Goal: Information Seeking & Learning: Find specific fact

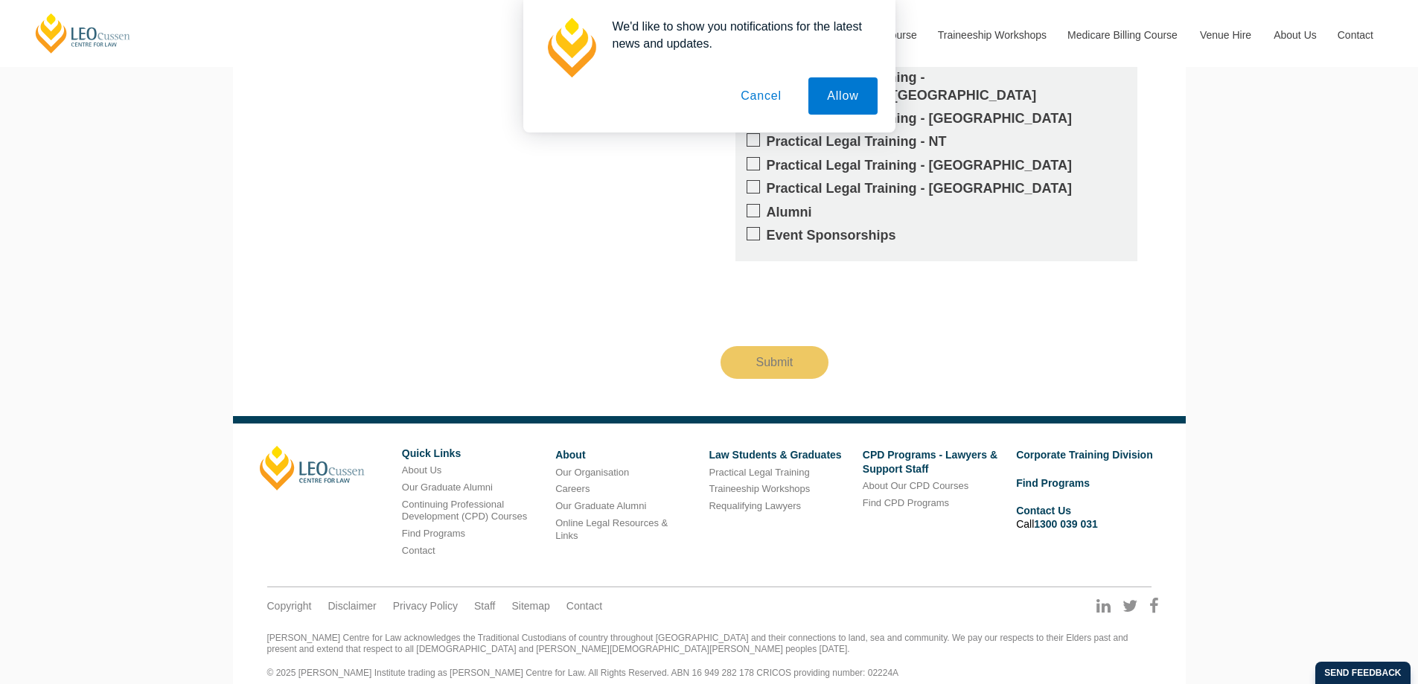
scroll to position [2795, 0]
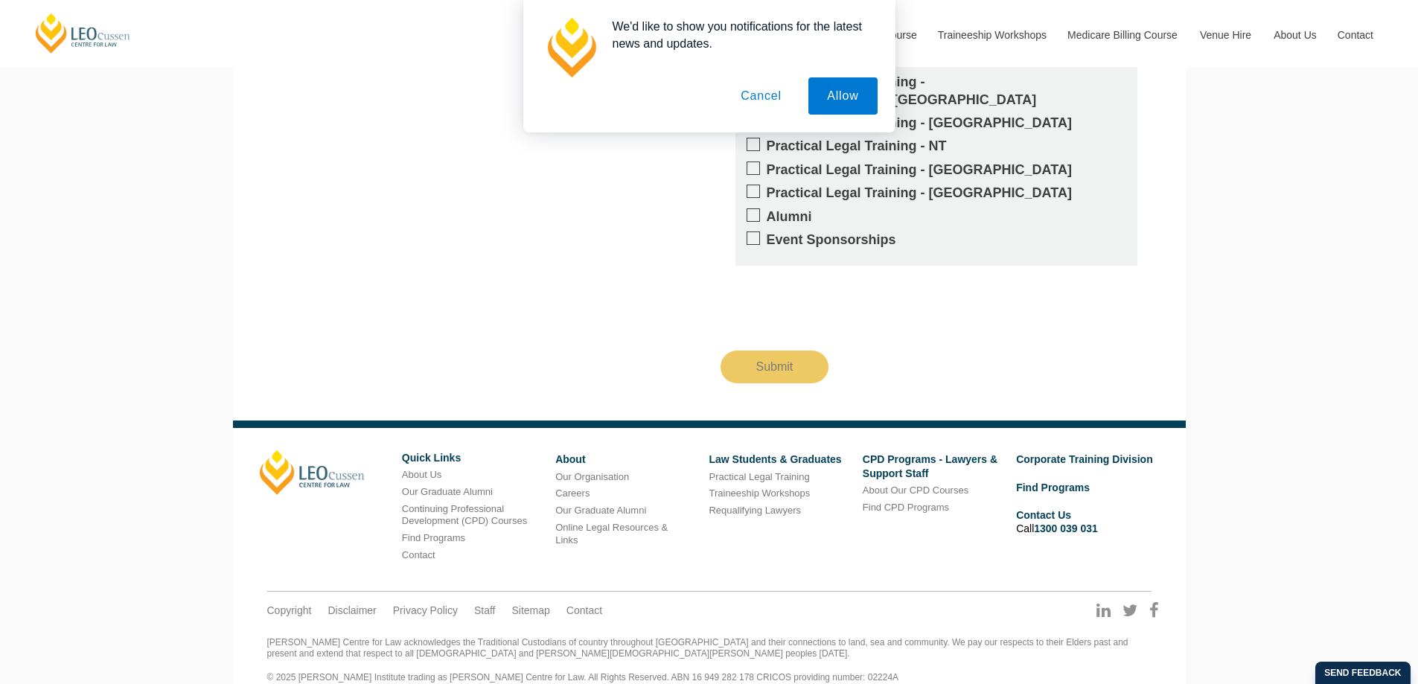
click at [771, 89] on button "Cancel" at bounding box center [761, 95] width 78 height 37
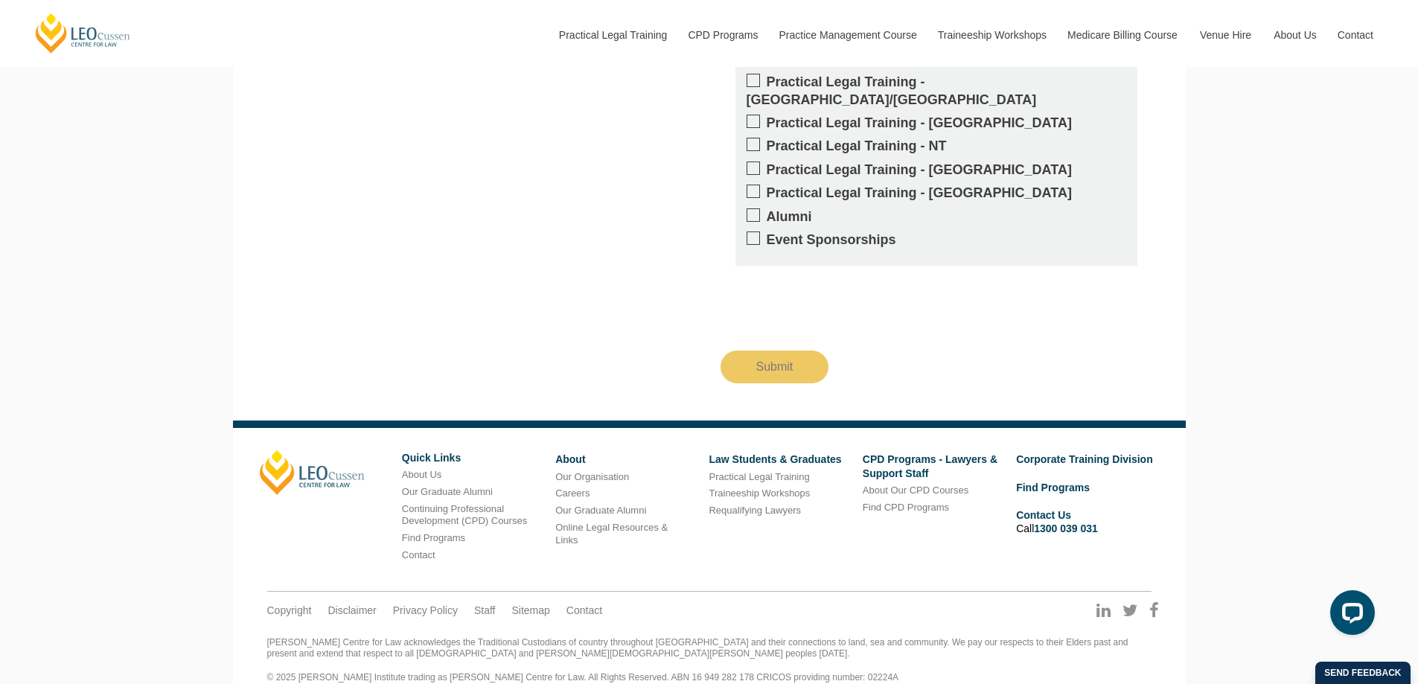
scroll to position [2800, 0]
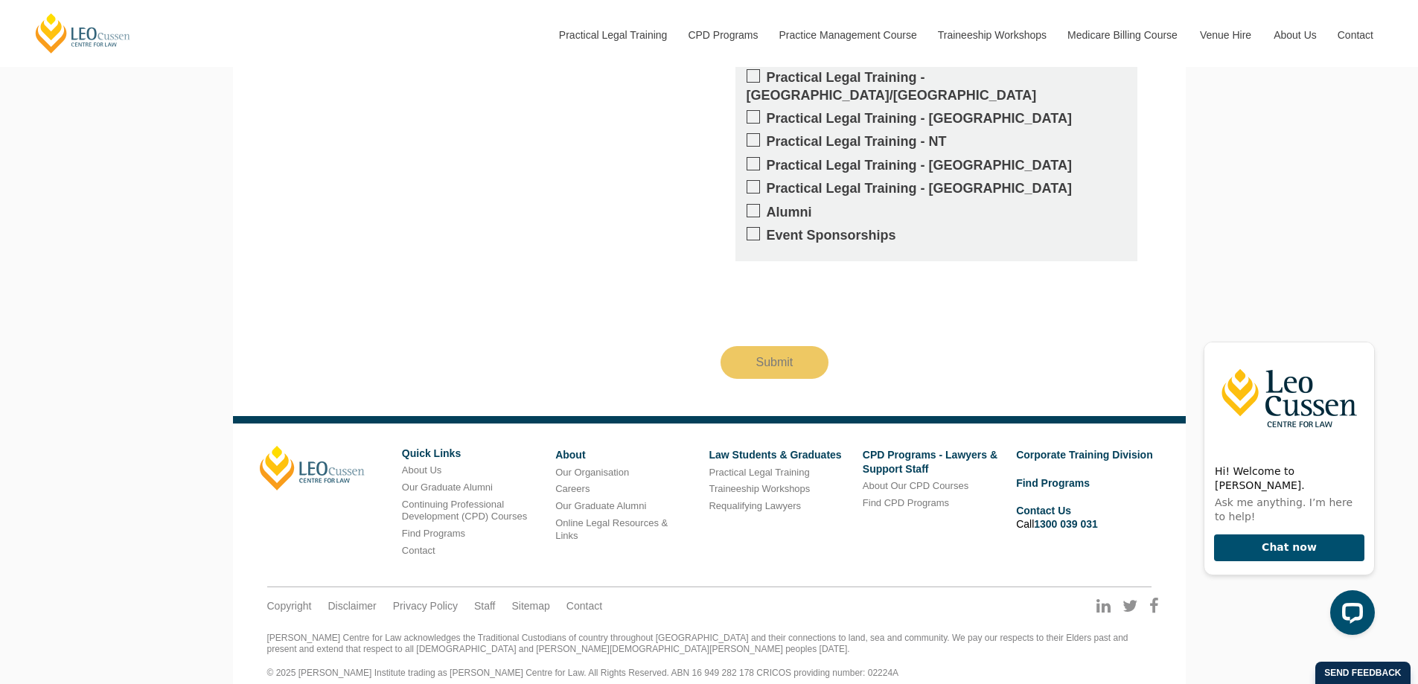
click at [900, 672] on footer "Leo Cussen Quick Links About Us Our Graduate Alumni Continuing Professional Dev…" at bounding box center [709, 558] width 953 height 285
drag, startPoint x: 880, startPoint y: 653, endPoint x: 817, endPoint y: 653, distance: 63.3
click at [817, 653] on div "Leo Cussen Centre for Law acknowledges the Traditional Custodians of country th…" at bounding box center [709, 656] width 884 height 46
copy div "02224A"
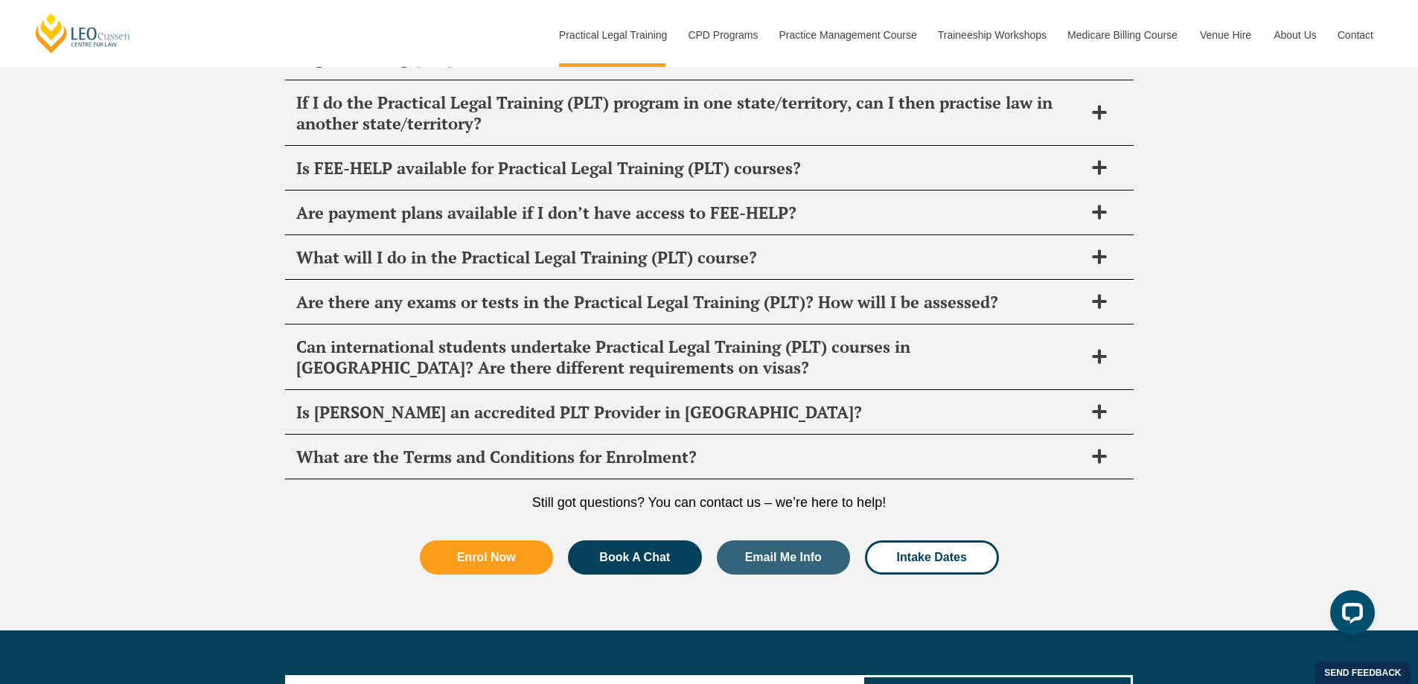
scroll to position [7545, 0]
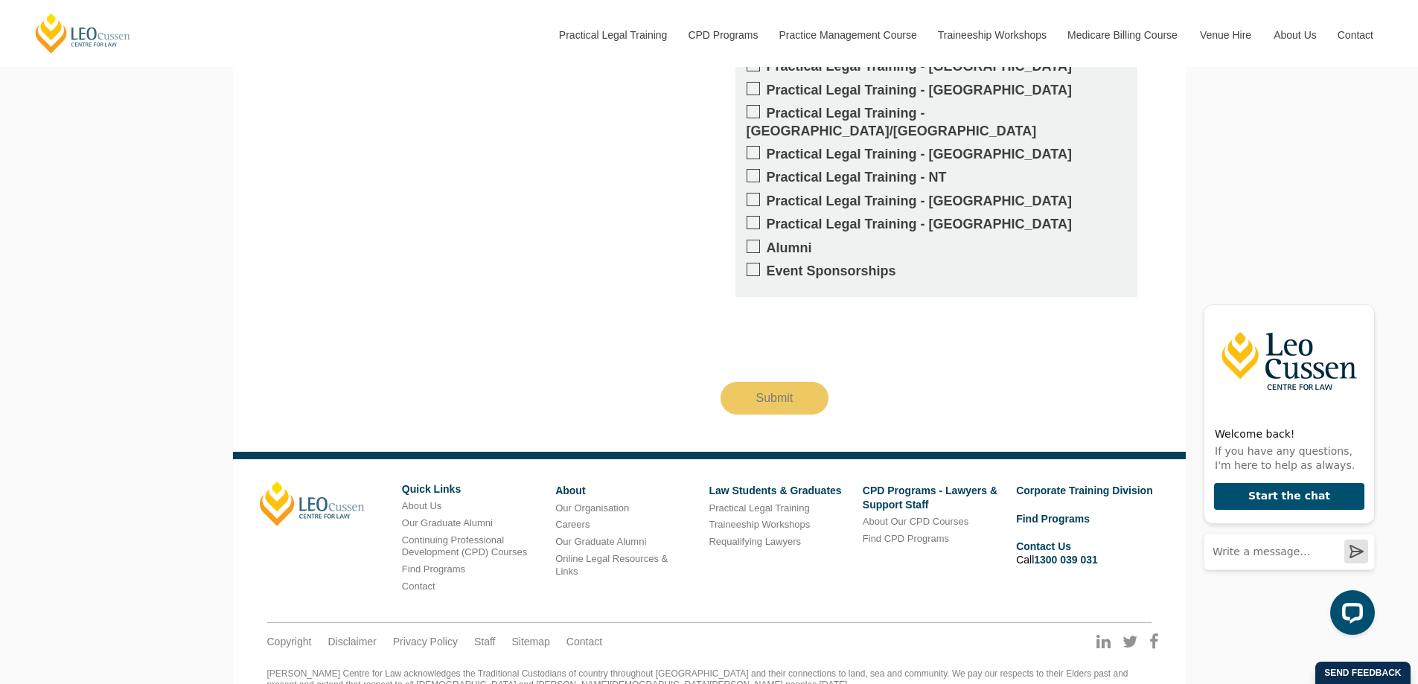
scroll to position [2800, 0]
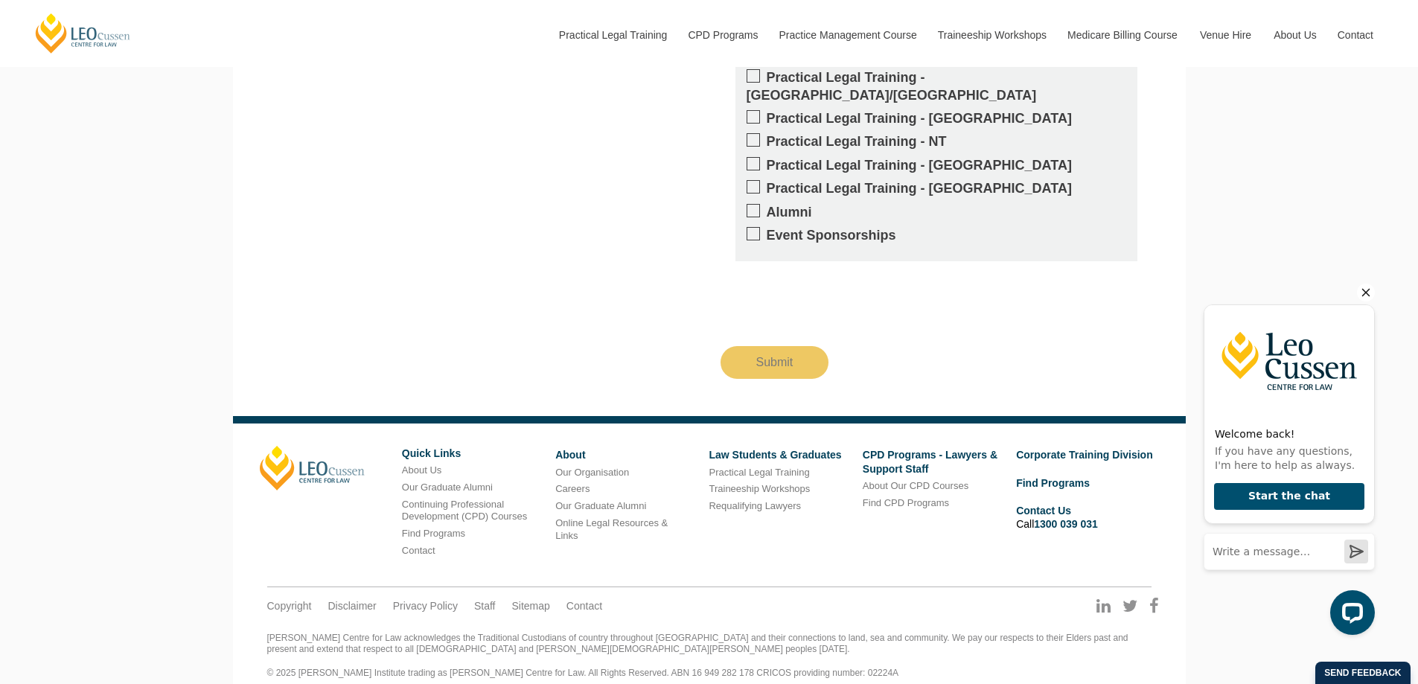
click at [1366, 293] on icon "Hide greeting" at bounding box center [1366, 293] width 8 height 8
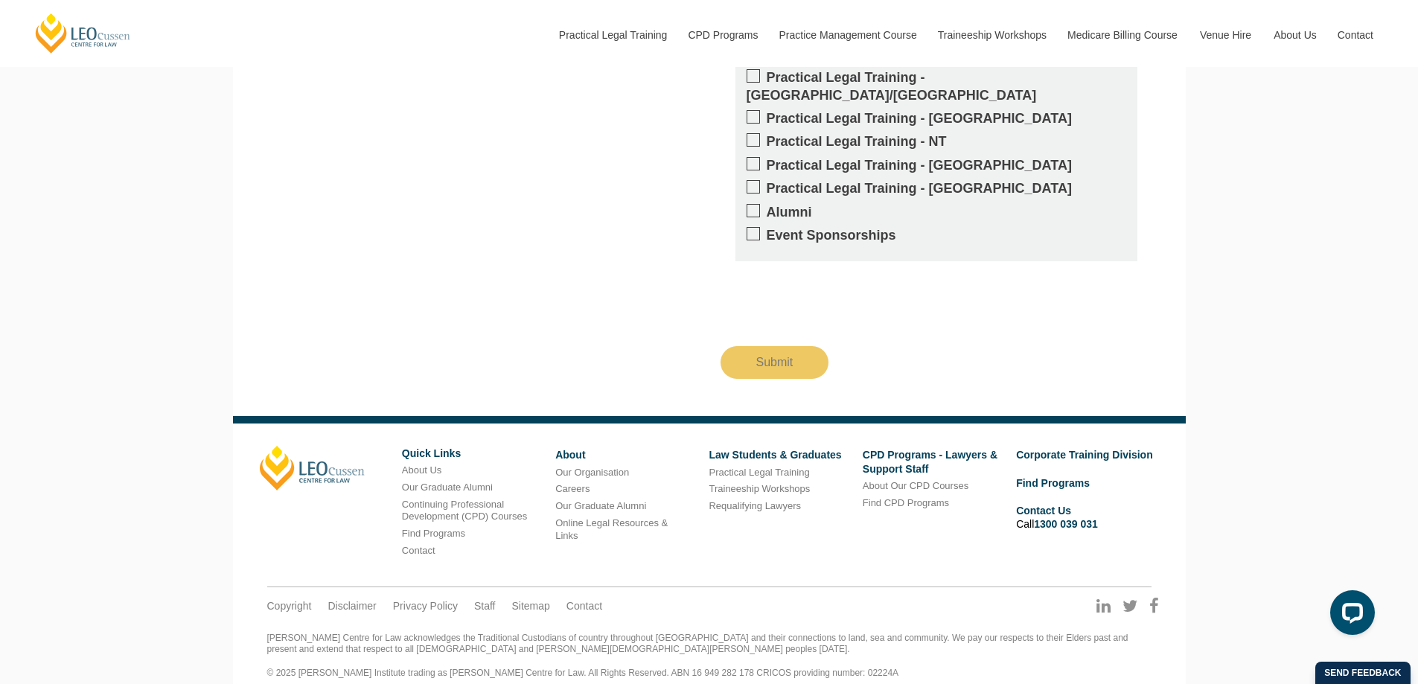
drag, startPoint x: 870, startPoint y: 624, endPoint x: 871, endPoint y: 639, distance: 14.9
click at [870, 633] on div "Leo Cussen Centre for Law acknowledges the Traditional Custodians of country th…" at bounding box center [709, 656] width 884 height 46
drag, startPoint x: 871, startPoint y: 642, endPoint x: 832, endPoint y: 648, distance: 39.2
click at [832, 648] on div "Leo Cussen Centre for Law acknowledges the Traditional Custodians of country th…" at bounding box center [709, 656] width 884 height 46
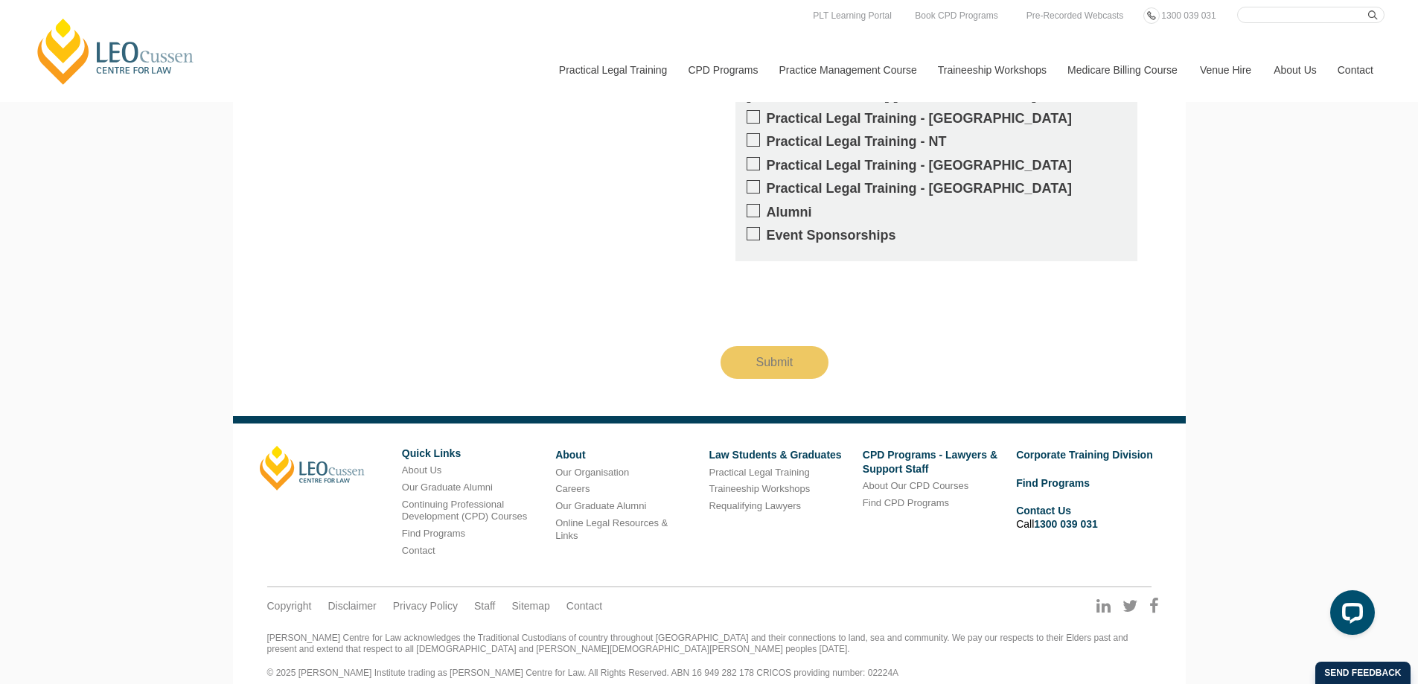
click at [909, 657] on div "Leo Cussen Centre for Law acknowledges the Traditional Custodians of country th…" at bounding box center [709, 656] width 884 height 46
drag, startPoint x: 873, startPoint y: 656, endPoint x: 816, endPoint y: 654, distance: 56.6
click at [816, 654] on div "Leo Cussen Centre for Law acknowledges the Traditional Custodians of country th…" at bounding box center [709, 656] width 884 height 46
copy div "02224A"
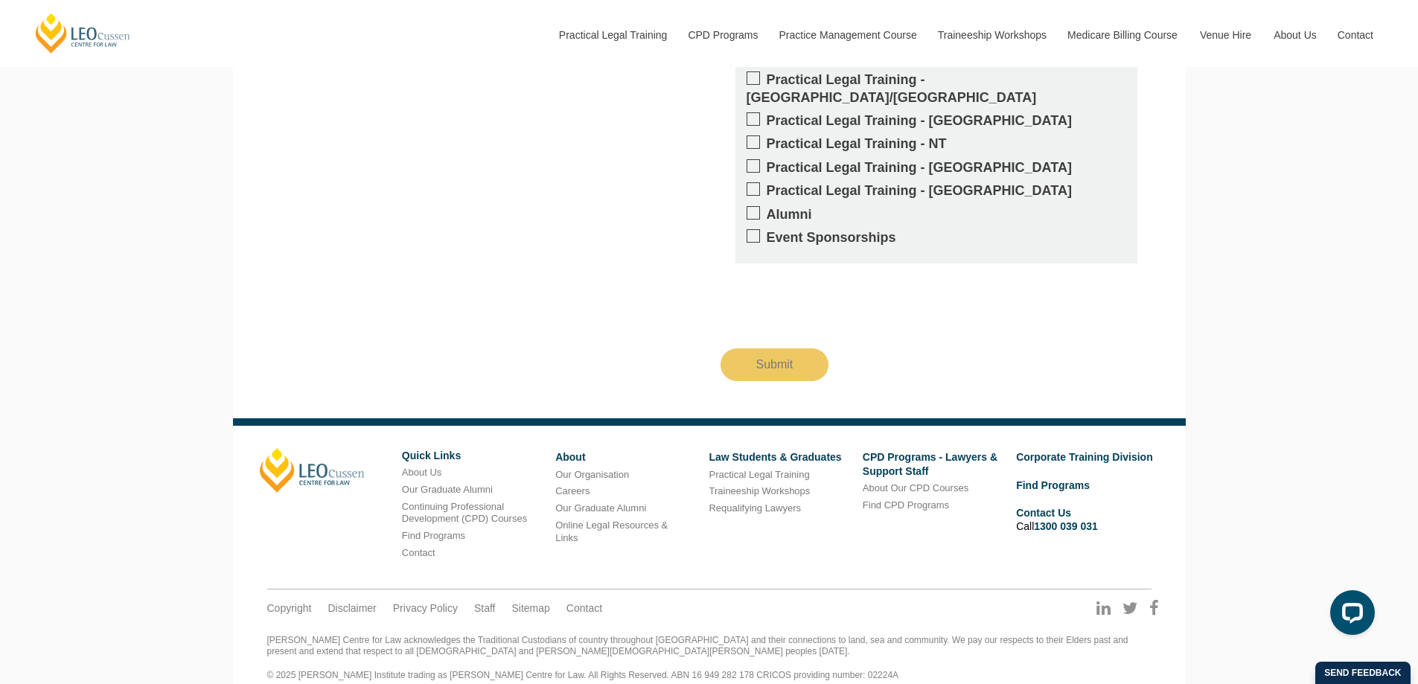
scroll to position [2800, 0]
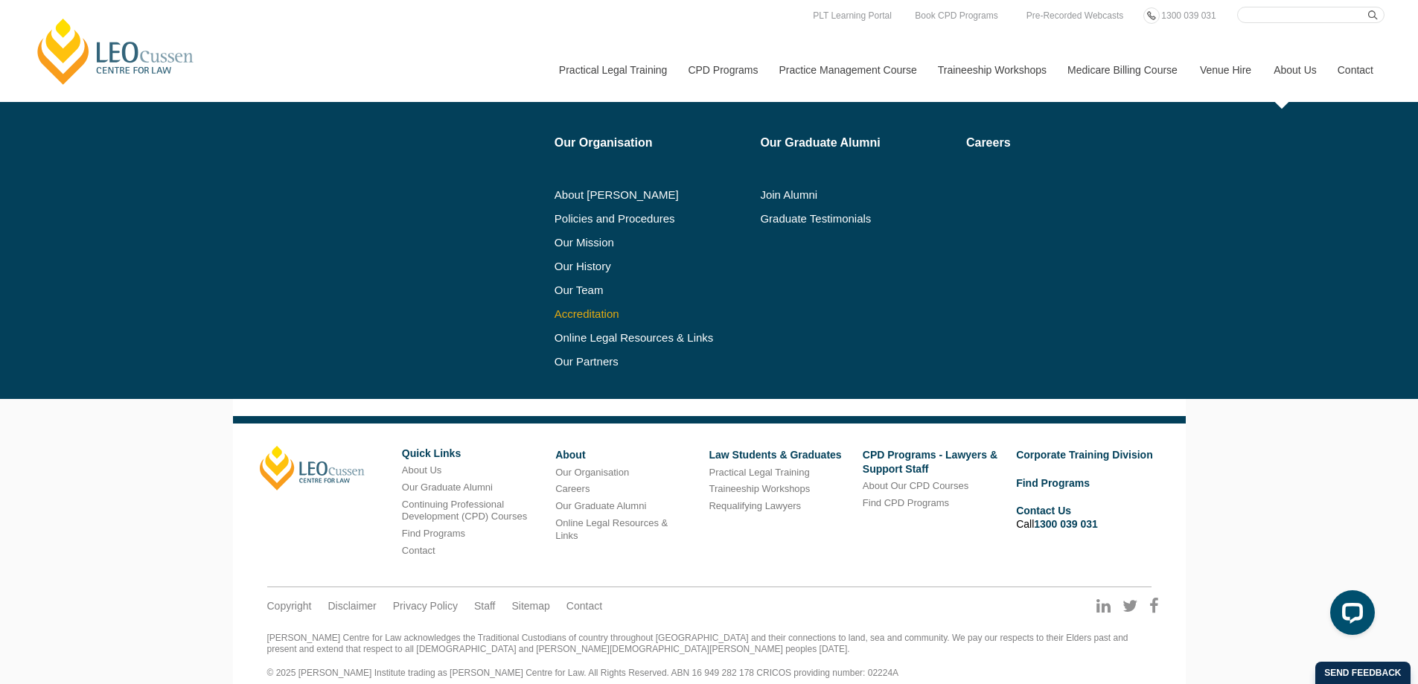
click at [589, 310] on link "Accreditation" at bounding box center [653, 314] width 196 height 12
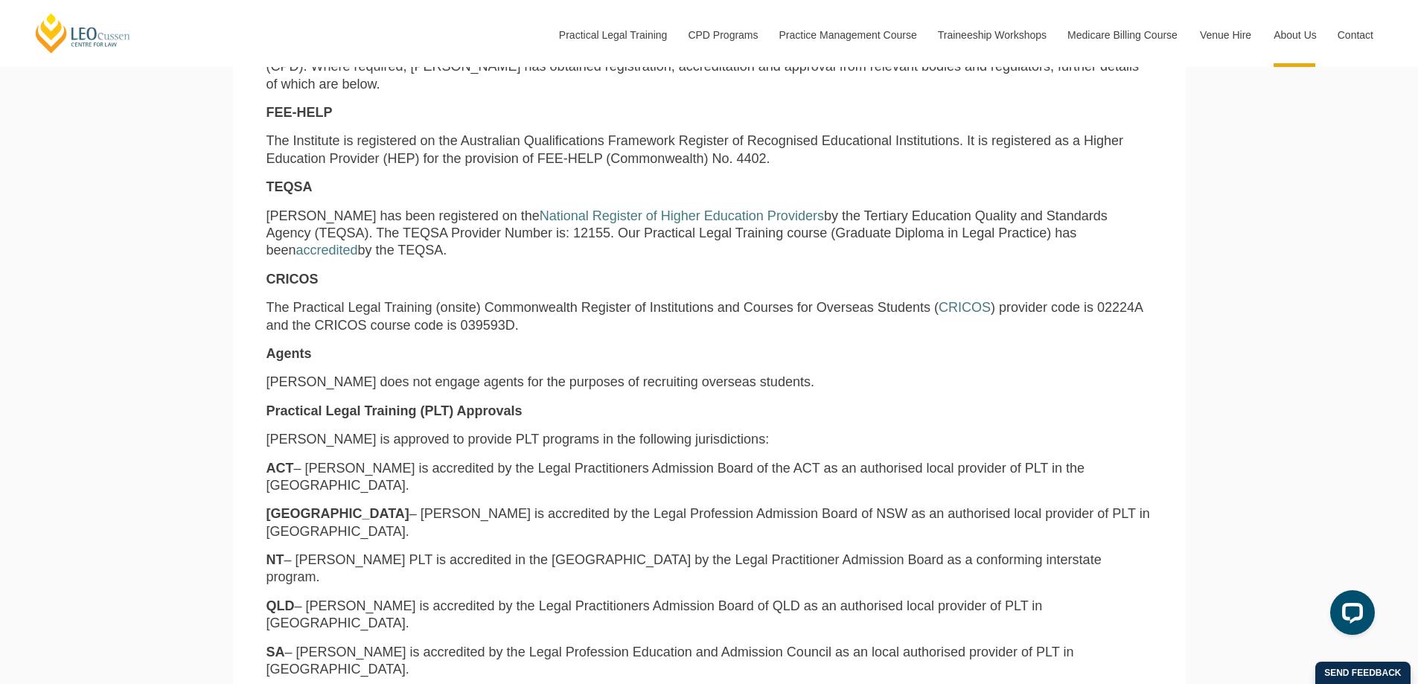
scroll to position [521, 0]
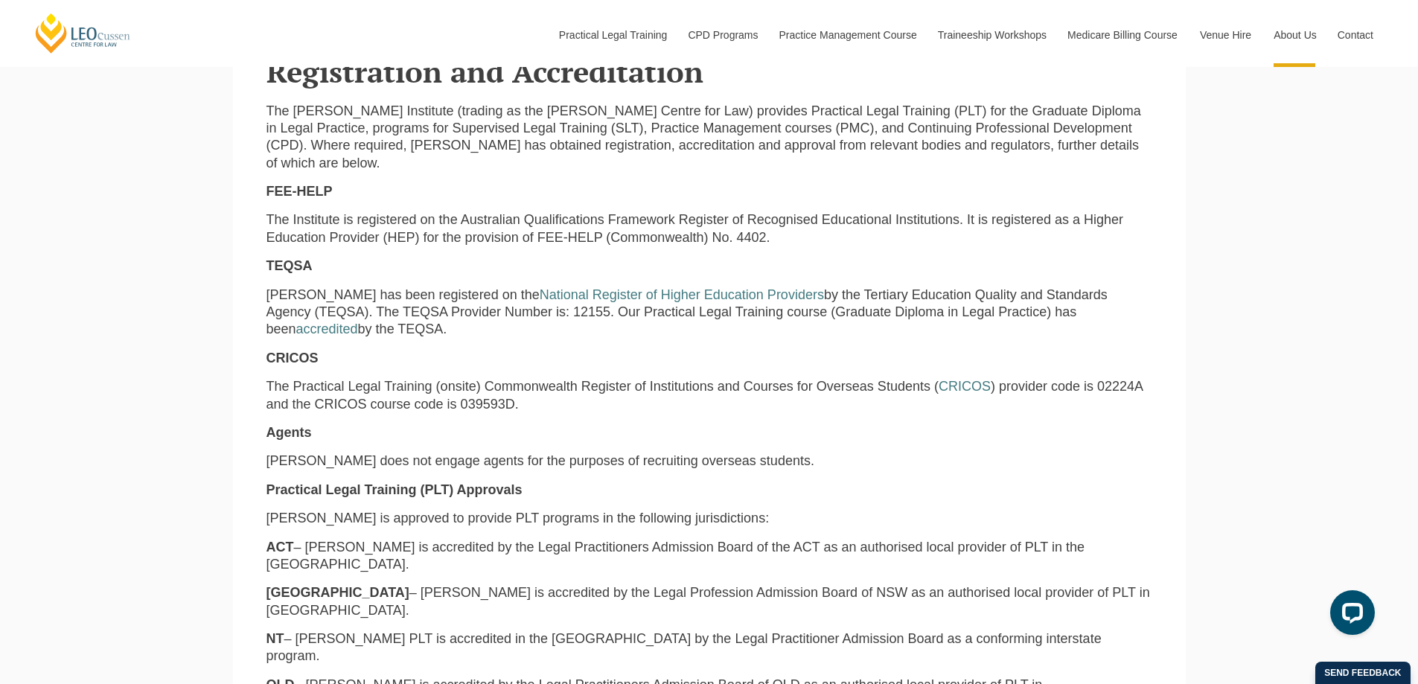
click at [531, 328] on p "[PERSON_NAME] has been registered on the National Register of Higher Education …" at bounding box center [710, 313] width 886 height 52
click at [744, 294] on link "National Register of Higher Education Providers" at bounding box center [682, 294] width 284 height 15
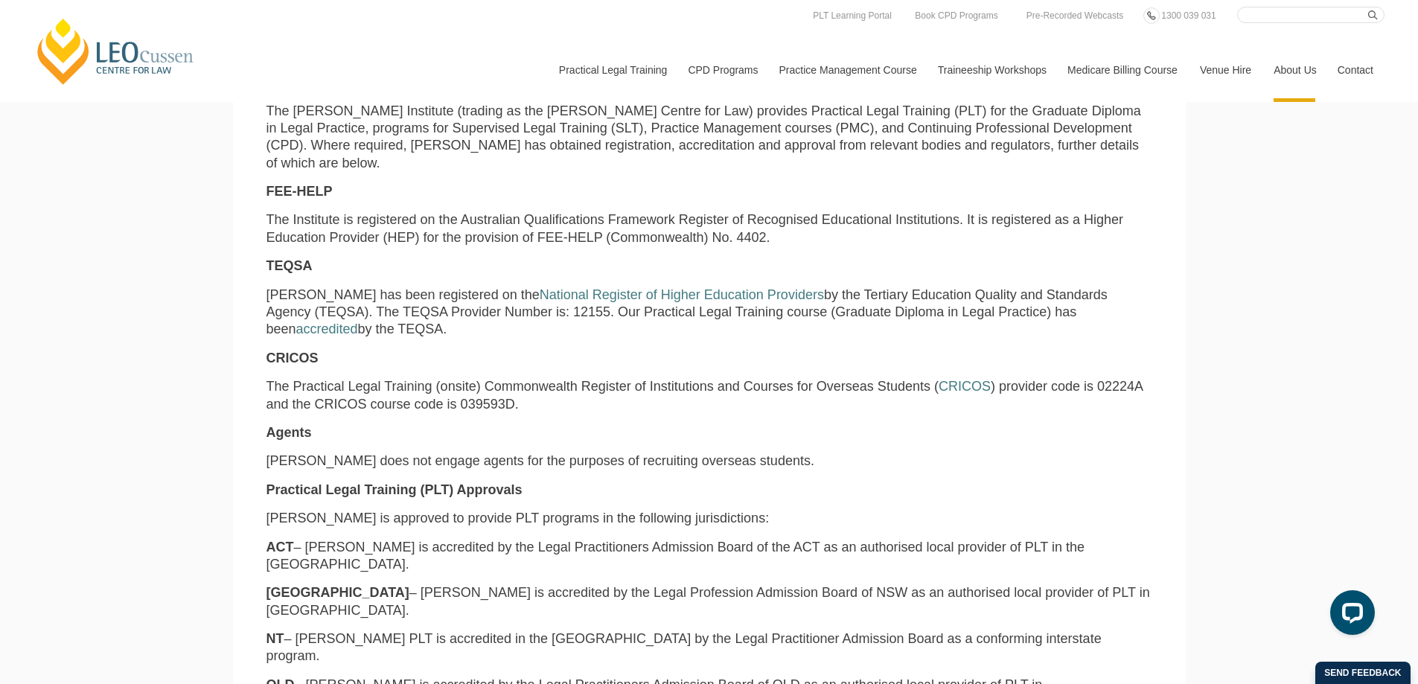
click at [645, 523] on p "Leo Cussen is approved to provide PLT programs in the following jurisdictions:" at bounding box center [710, 518] width 886 height 17
click at [564, 322] on p "Leo Cussen has been registered on the National Register of Higher Education Pro…" at bounding box center [710, 313] width 886 height 52
drag, startPoint x: 564, startPoint y: 309, endPoint x: 523, endPoint y: 309, distance: 40.9
click at [523, 309] on p "Leo Cussen has been registered on the National Register of Higher Education Pro…" at bounding box center [710, 313] width 886 height 52
copy p "12155."
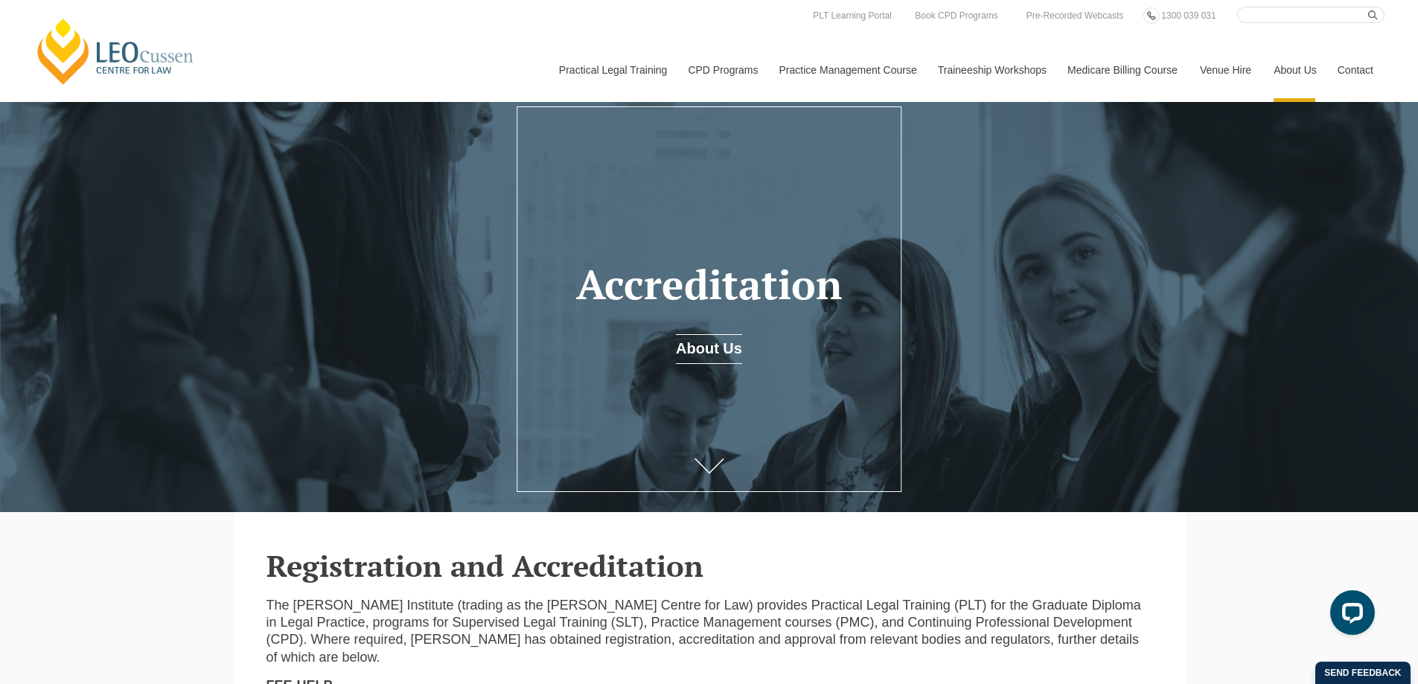
scroll to position [0, 0]
